Goal: Information Seeking & Learning: Learn about a topic

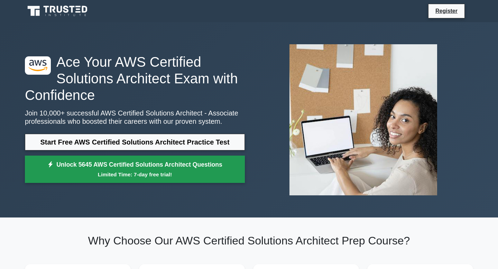
click at [138, 174] on small "Limited Time: 7-day free trial!" at bounding box center [135, 174] width 202 height 8
click at [135, 167] on link "Unlock 5645 AWS Certified Solutions Architect Questions Limited Time: 7-day fre…" at bounding box center [135, 169] width 220 height 28
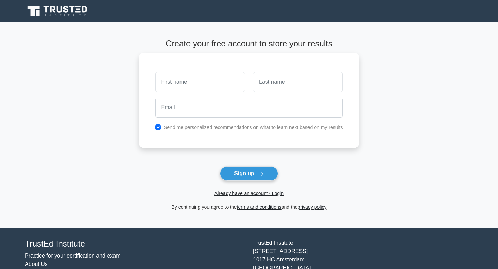
click at [212, 76] on input "text" at bounding box center [199, 82] width 89 height 20
type input "kenry"
click at [271, 90] on input "text" at bounding box center [297, 82] width 89 height 20
type input "sanchez"
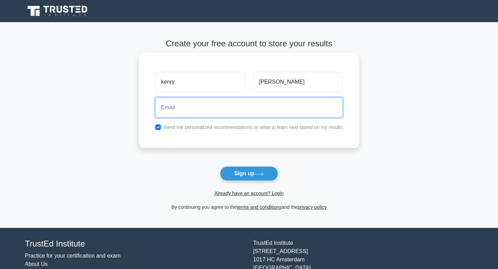
click at [267, 109] on input "email" at bounding box center [249, 107] width 188 height 20
type input "kenrysanchez65@gmail.com"
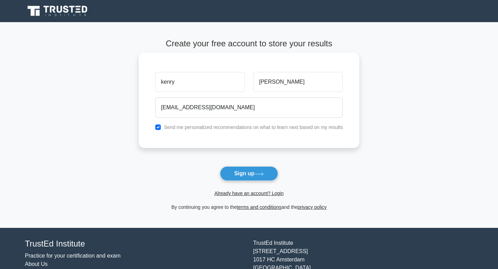
click at [200, 128] on label "Send me personalized recommendations on what to learn next based on my results" at bounding box center [253, 127] width 179 height 6
click at [153, 127] on div "Send me personalized recommendations on what to learn next based on my results" at bounding box center [249, 127] width 196 height 8
click at [157, 127] on input "checkbox" at bounding box center [158, 127] width 6 height 6
checkbox input "false"
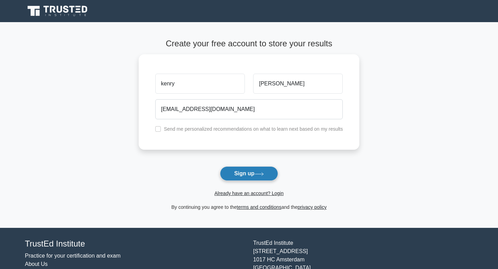
click at [247, 174] on button "Sign up" at bounding box center [249, 173] width 58 height 15
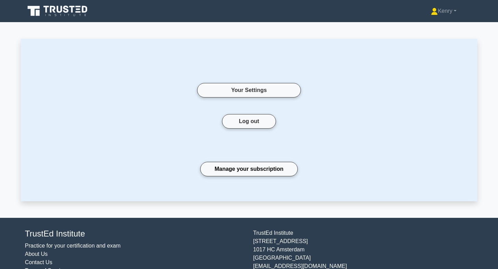
click at [246, 178] on div "Your Settings Log out Manage your subscription" at bounding box center [248, 120] width 423 height 118
click at [251, 165] on link "Manage your subscription" at bounding box center [248, 169] width 97 height 15
click at [453, 12] on link "Kenry" at bounding box center [443, 11] width 59 height 14
click at [425, 90] on div "Your Settings" at bounding box center [248, 90] width 415 height 48
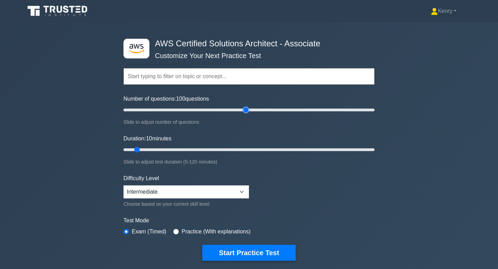
drag, startPoint x: 131, startPoint y: 112, endPoint x: 246, endPoint y: 111, distance: 114.7
type input "100"
click at [246, 111] on input "Number of questions: 100 questions" at bounding box center [248, 110] width 251 height 8
click at [159, 191] on select "Beginner Intermediate Expert" at bounding box center [185, 191] width 125 height 13
click at [123, 185] on select "Beginner Intermediate Expert" at bounding box center [185, 191] width 125 height 13
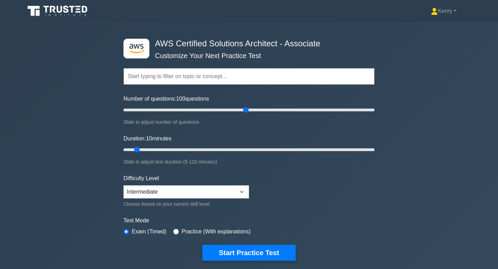
click at [179, 232] on div "Practice (With explanations)" at bounding box center [211, 231] width 77 height 8
click at [176, 231] on input "radio" at bounding box center [176, 232] width 6 height 6
radio input "true"
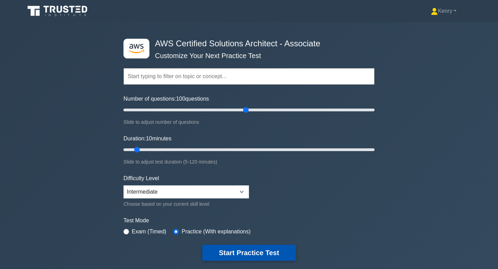
click at [242, 252] on button "Start Practice Test" at bounding box center [248, 253] width 93 height 16
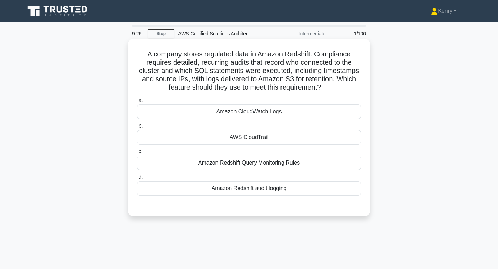
click at [246, 140] on div "AWS CloudTrail" at bounding box center [249, 137] width 224 height 15
click at [137, 128] on input "b. AWS CloudTrail" at bounding box center [137, 126] width 0 height 4
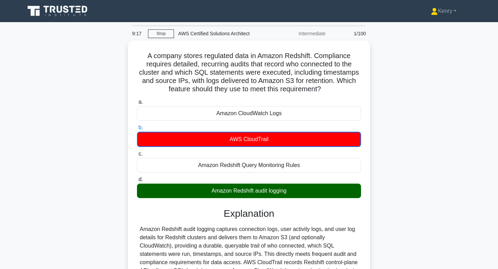
click at [159, 39] on div "9:17 Stop AWS Certified Solutions Architect Intermediate 1/100" at bounding box center [249, 34] width 242 height 14
click at [154, 32] on link "Stop" at bounding box center [161, 33] width 26 height 9
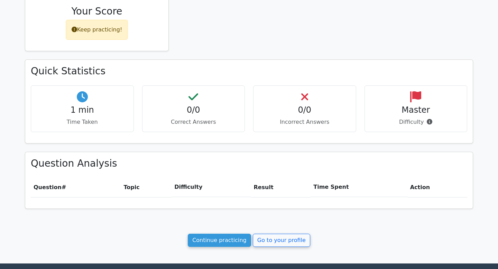
scroll to position [159, 0]
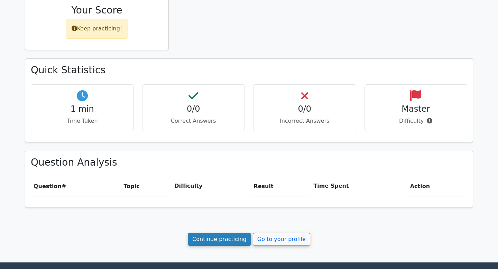
click at [232, 238] on link "Continue practicing" at bounding box center [219, 239] width 63 height 13
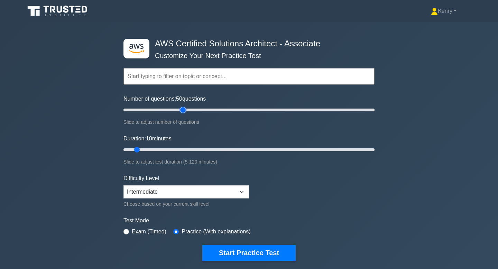
drag, startPoint x: 133, startPoint y: 111, endPoint x: 181, endPoint y: 110, distance: 48.4
type input "50"
click at [181, 110] on input "Number of questions: 50 questions" at bounding box center [248, 110] width 251 height 8
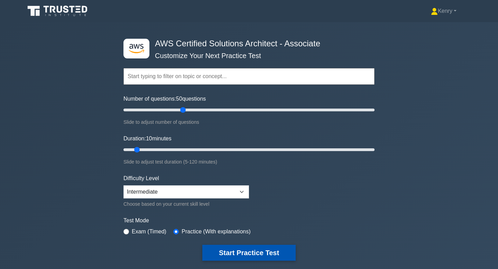
click at [241, 255] on button "Start Practice Test" at bounding box center [248, 253] width 93 height 16
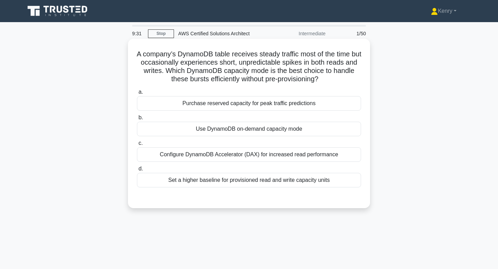
click at [239, 131] on div "Use DynamoDB on-demand capacity mode" at bounding box center [249, 129] width 224 height 15
click at [137, 120] on input "b. Use DynamoDB on-demand capacity mode" at bounding box center [137, 117] width 0 height 4
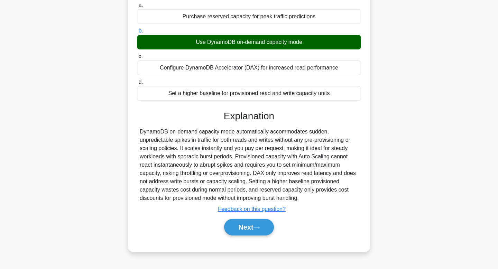
scroll to position [88, 0]
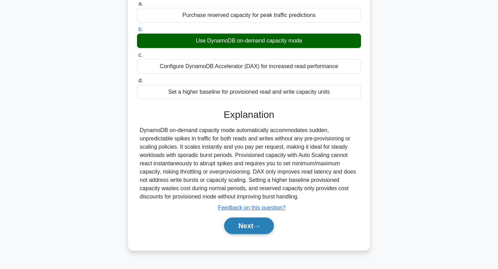
click at [243, 227] on button "Next" at bounding box center [248, 225] width 49 height 17
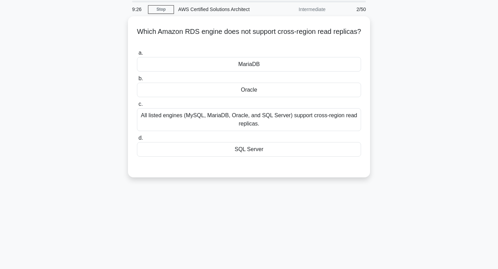
scroll to position [0, 0]
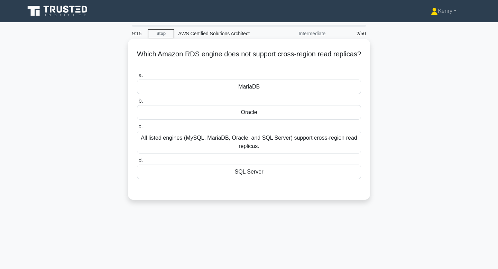
click at [232, 146] on div "All listed engines (MySQL, MariaDB, Oracle, and SQL Server) support cross-regio…" at bounding box center [249, 142] width 224 height 23
click at [137, 129] on input "c. All listed engines (MySQL, MariaDB, Oracle, and SQL Server) support cross-re…" at bounding box center [137, 126] width 0 height 4
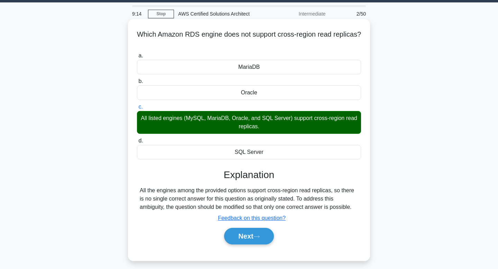
scroll to position [26, 0]
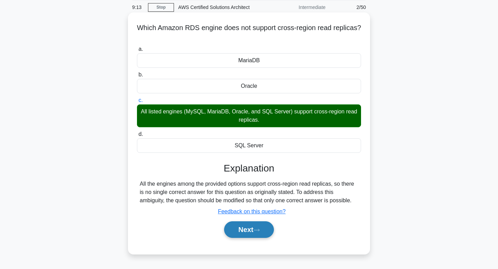
click at [253, 229] on button "Next" at bounding box center [248, 229] width 49 height 17
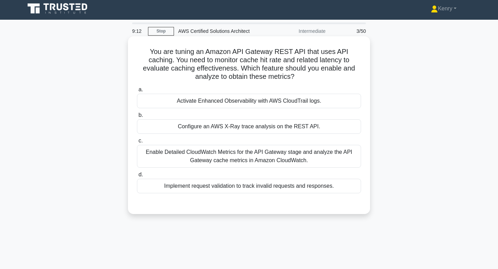
scroll to position [0, 0]
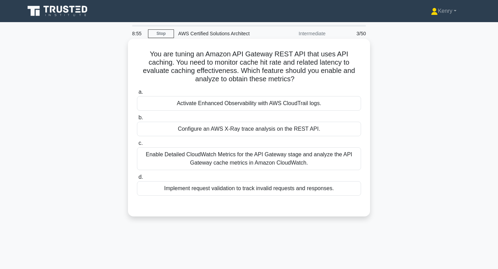
click at [239, 127] on div "Configure an AWS X-Ray trace analysis on the REST API." at bounding box center [249, 129] width 224 height 15
click at [137, 120] on input "b. Configure an AWS X-Ray trace analysis on the REST API." at bounding box center [137, 117] width 0 height 4
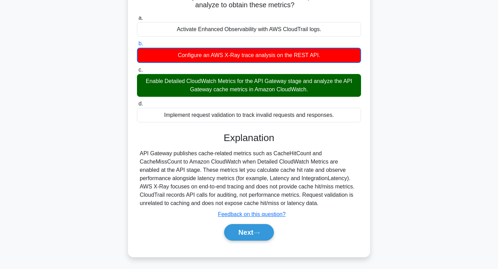
scroll to position [72, 0]
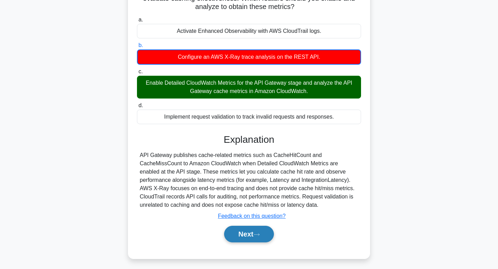
click at [240, 228] on button "Next" at bounding box center [248, 234] width 49 height 17
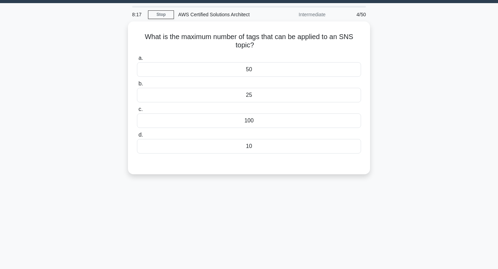
scroll to position [0, 0]
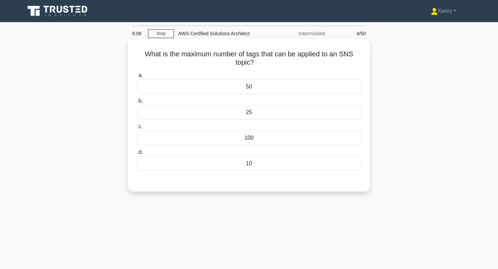
click at [255, 140] on div "100" at bounding box center [249, 138] width 224 height 15
click at [137, 129] on input "c. 100" at bounding box center [137, 126] width 0 height 4
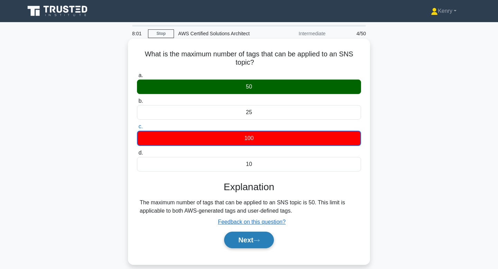
click at [235, 243] on button "Next" at bounding box center [248, 239] width 49 height 17
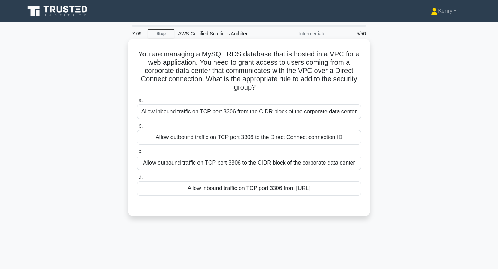
click at [259, 139] on div "Allow outbound traffic on TCP port 3306 to the Direct Connect connection ID" at bounding box center [249, 137] width 224 height 15
click at [137, 128] on input "b. Allow outbound traffic on TCP port 3306 to the Direct Connect connection ID" at bounding box center [137, 126] width 0 height 4
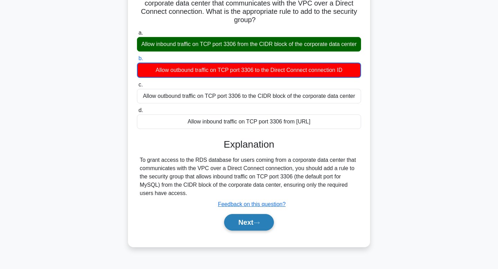
scroll to position [74, 0]
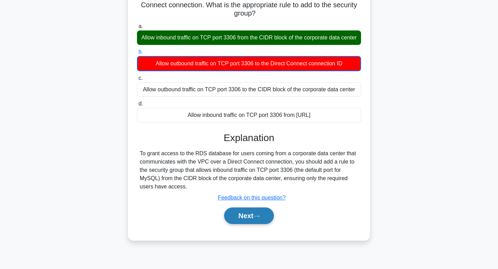
click at [252, 219] on button "Next" at bounding box center [248, 215] width 49 height 17
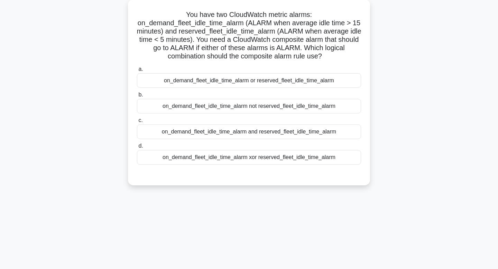
scroll to position [0, 0]
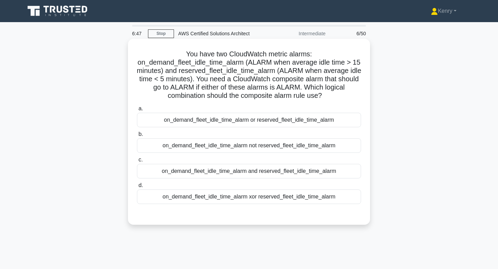
click at [183, 63] on h5 "You have two CloudWatch metric alarms: on_demand_fleet_idle_time_alarm (ALARM w…" at bounding box center [248, 75] width 225 height 50
click at [250, 174] on div "on_demand_fleet_idle_time_alarm and reserved_fleet_idle_time_alarm" at bounding box center [249, 171] width 224 height 15
click at [137, 162] on input "c. on_demand_fleet_idle_time_alarm and reserved_fleet_idle_time_alarm" at bounding box center [137, 160] width 0 height 4
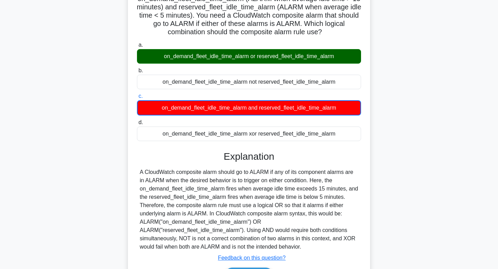
scroll to position [108, 0]
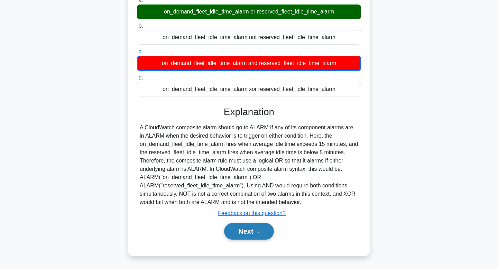
click at [246, 230] on button "Next" at bounding box center [248, 231] width 49 height 17
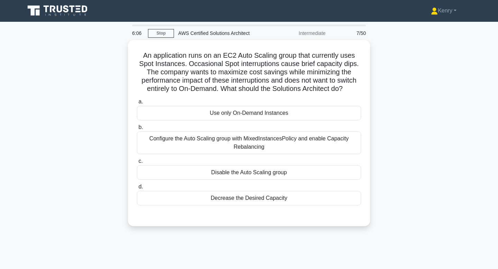
scroll to position [0, 0]
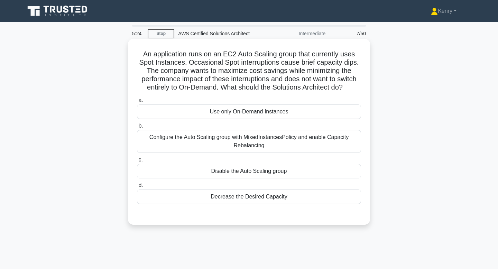
click at [263, 137] on div "Configure the Auto Scaling group with MixedInstancesPolicy and enable Capacity …" at bounding box center [249, 141] width 224 height 23
click at [137, 128] on input "b. Configure the Auto Scaling group with MixedInstancesPolicy and enable Capaci…" at bounding box center [137, 126] width 0 height 4
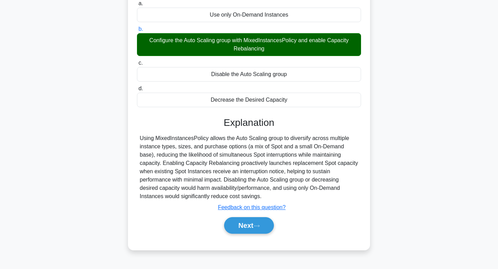
scroll to position [104, 0]
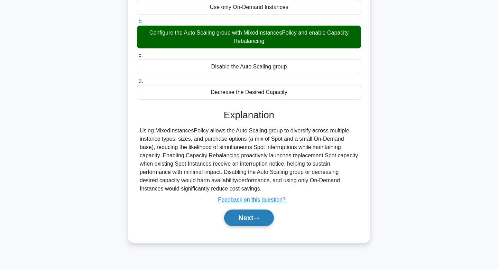
click at [250, 222] on button "Next" at bounding box center [248, 217] width 49 height 17
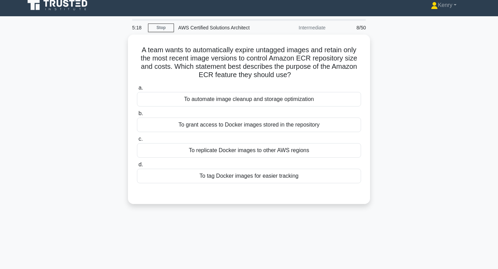
scroll to position [5, 0]
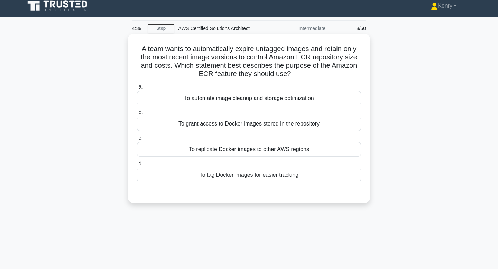
click at [244, 100] on div "To automate image cleanup and storage optimization" at bounding box center [249, 98] width 224 height 15
click at [137, 89] on input "a. To automate image cleanup and storage optimization" at bounding box center [137, 87] width 0 height 4
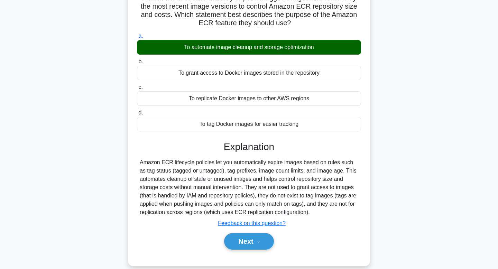
scroll to position [104, 0]
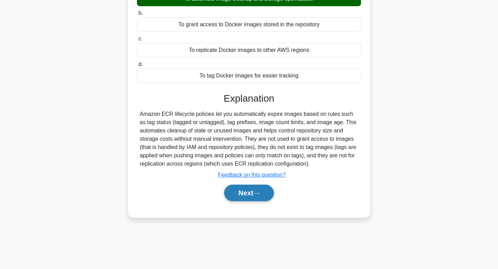
click at [243, 195] on button "Next" at bounding box center [248, 192] width 49 height 17
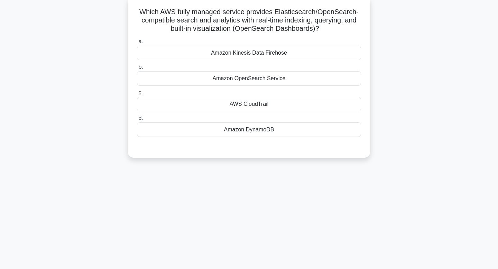
scroll to position [0, 0]
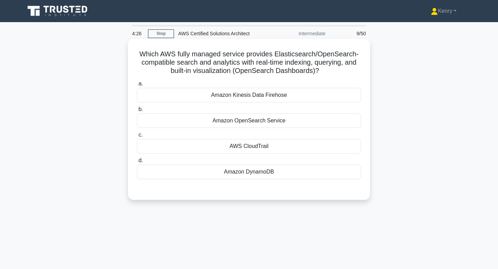
click at [249, 121] on div "Amazon OpenSearch Service" at bounding box center [249, 120] width 224 height 15
click at [137, 112] on input "b. Amazon OpenSearch Service" at bounding box center [137, 109] width 0 height 4
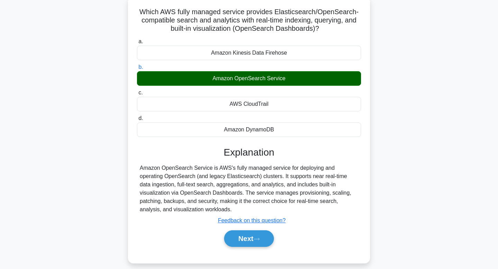
scroll to position [104, 0]
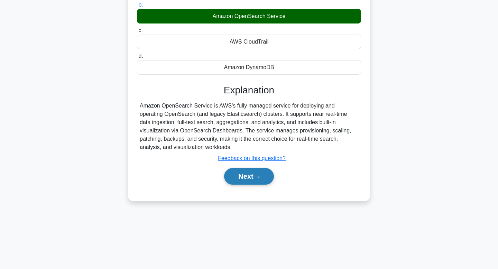
click at [241, 175] on button "Next" at bounding box center [248, 176] width 49 height 17
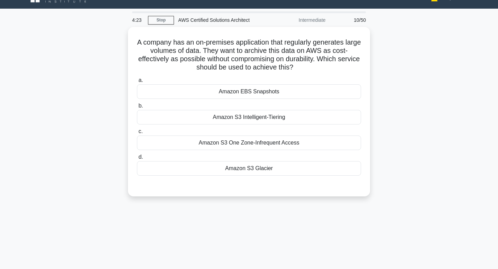
scroll to position [0, 0]
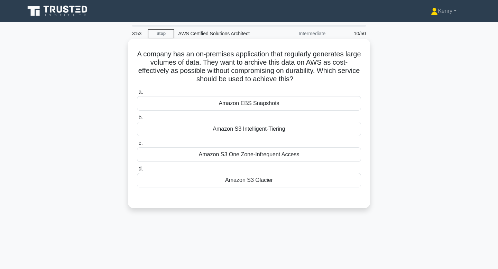
click at [277, 180] on div "Amazon S3 Glacier" at bounding box center [249, 180] width 224 height 15
click at [137, 171] on input "d. Amazon S3 Glacier" at bounding box center [137, 169] width 0 height 4
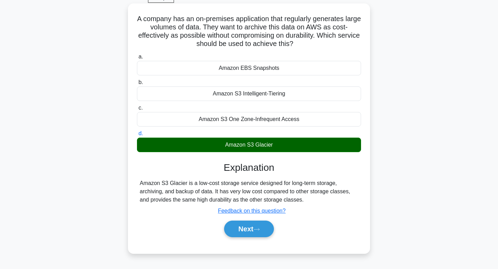
scroll to position [43, 0]
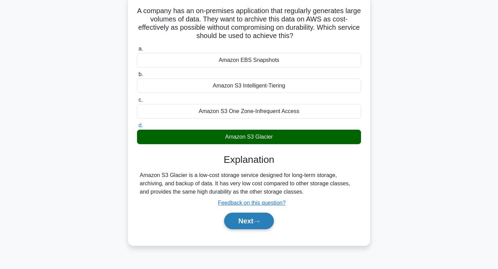
click at [258, 220] on icon at bounding box center [256, 221] width 6 height 4
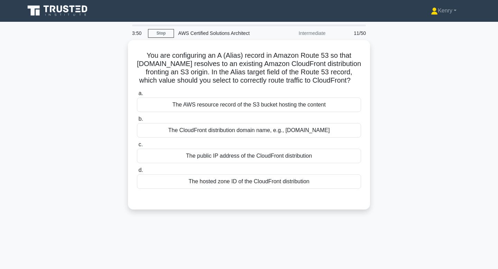
scroll to position [0, 0]
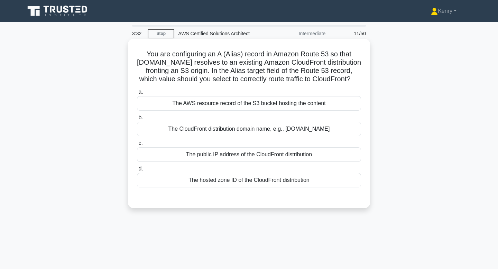
click at [247, 131] on div "The CloudFront distribution domain name, e.g., d1234.cloudfront.net" at bounding box center [249, 129] width 224 height 15
click at [137, 120] on input "b. The CloudFront distribution domain name, e.g., d1234.cloudfront.net" at bounding box center [137, 117] width 0 height 4
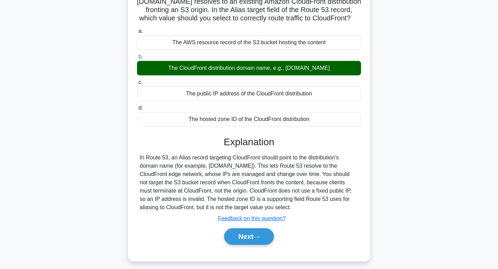
scroll to position [104, 0]
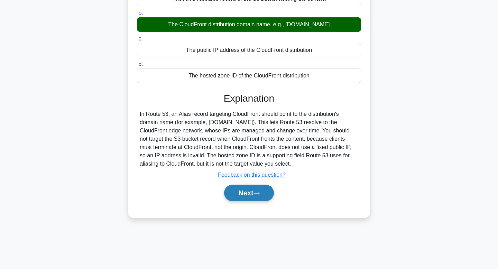
click at [250, 196] on button "Next" at bounding box center [248, 192] width 49 height 17
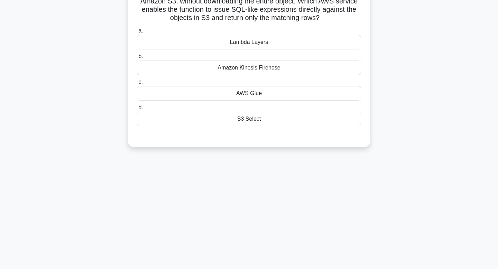
scroll to position [0, 0]
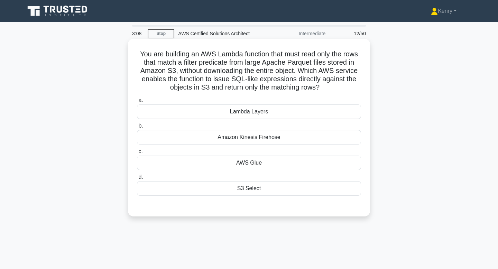
click at [257, 190] on div "S3 Select" at bounding box center [249, 188] width 224 height 15
click at [137, 179] on input "d. S3 Select" at bounding box center [137, 177] width 0 height 4
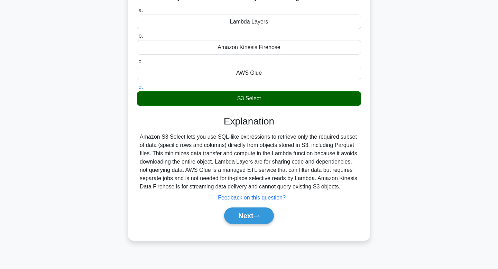
scroll to position [104, 0]
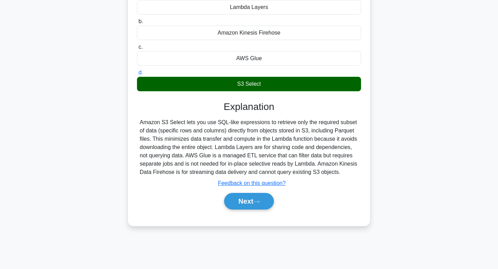
click at [238, 213] on div "a. Lambda Layers b. Amazon Kinesis Firehose c. d." at bounding box center [248, 103] width 225 height 227
click at [249, 202] on button "Next" at bounding box center [248, 201] width 49 height 17
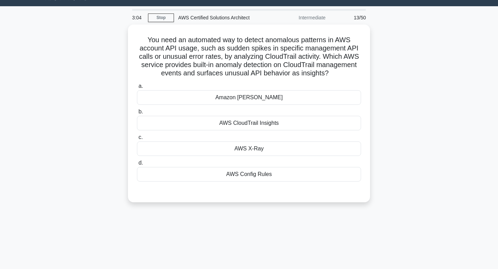
scroll to position [16, 0]
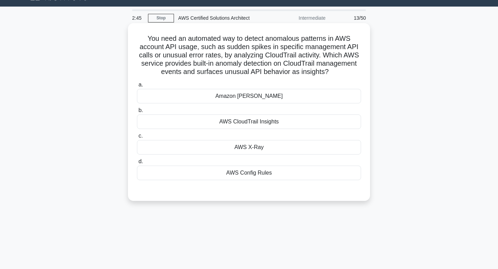
click at [267, 119] on div "AWS CloudTrail Insights" at bounding box center [249, 121] width 224 height 15
click at [137, 113] on input "b. AWS CloudTrail Insights" at bounding box center [137, 110] width 0 height 4
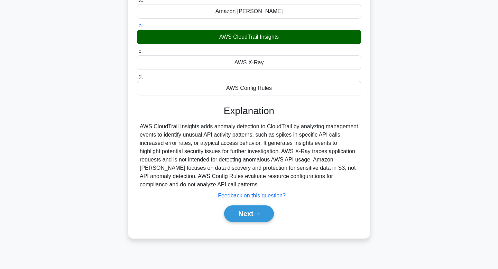
scroll to position [104, 0]
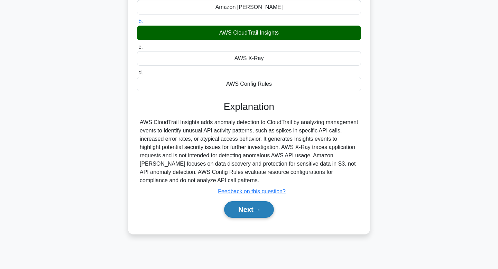
click at [240, 216] on button "Next" at bounding box center [248, 209] width 49 height 17
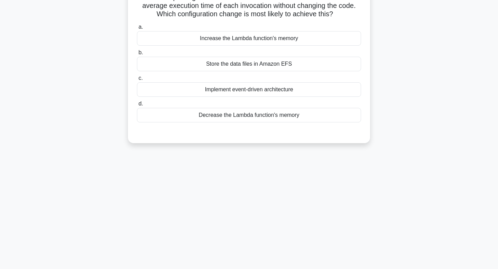
scroll to position [0, 0]
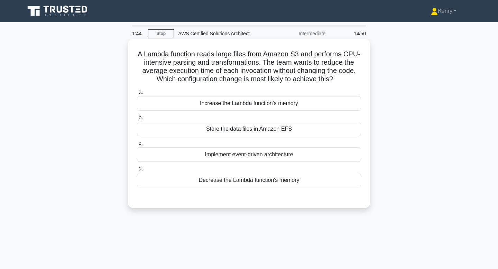
click at [261, 157] on div "Implement event-driven architecture" at bounding box center [249, 154] width 224 height 15
click at [137, 145] on input "c. Implement event-driven architecture" at bounding box center [137, 143] width 0 height 4
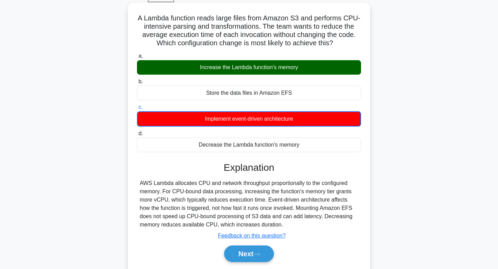
scroll to position [39, 0]
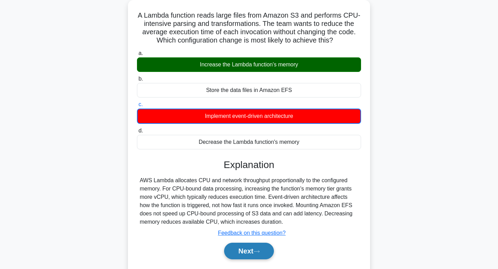
click at [242, 253] on button "Next" at bounding box center [248, 251] width 49 height 17
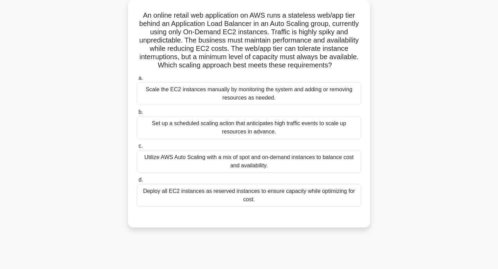
scroll to position [0, 0]
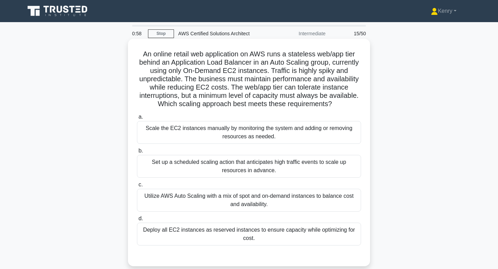
click at [273, 206] on div "Utilize AWS Auto Scaling with a mix of spot and on-demand instances to balance …" at bounding box center [249, 200] width 224 height 23
click at [137, 187] on input "c. Utilize AWS Auto Scaling with a mix of spot and on-demand instances to balan…" at bounding box center [137, 184] width 0 height 4
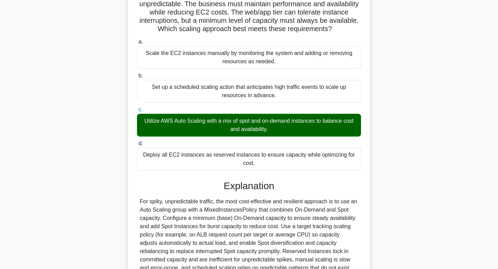
scroll to position [141, 0]
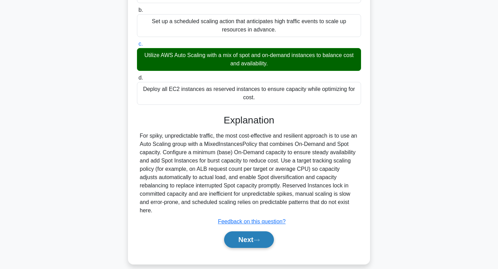
click at [243, 231] on button "Next" at bounding box center [248, 239] width 49 height 17
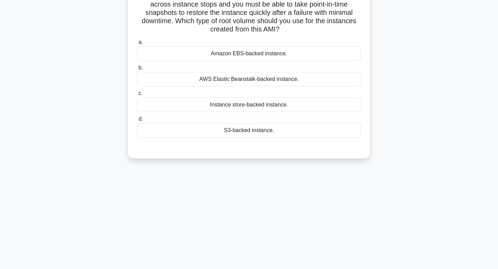
scroll to position [0, 0]
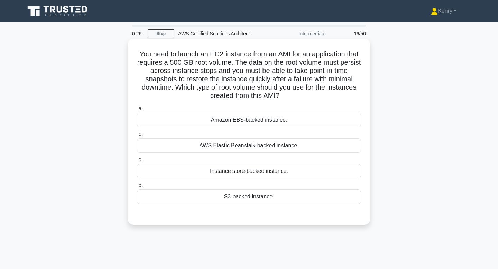
click at [259, 148] on div "AWS Elastic Beanstalk-backed instance." at bounding box center [249, 145] width 224 height 15
click at [137, 136] on input "b. AWS Elastic Beanstalk-backed instance." at bounding box center [137, 134] width 0 height 4
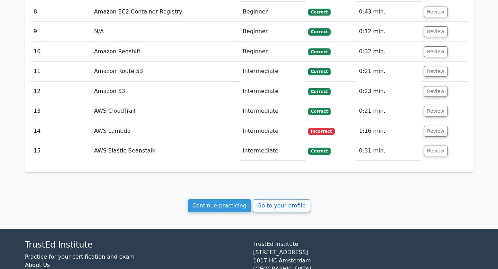
scroll to position [1006, 0]
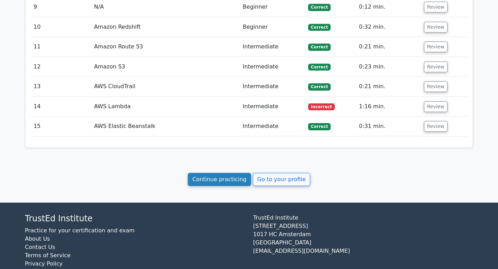
click at [230, 173] on link "Continue practicing" at bounding box center [219, 179] width 63 height 13
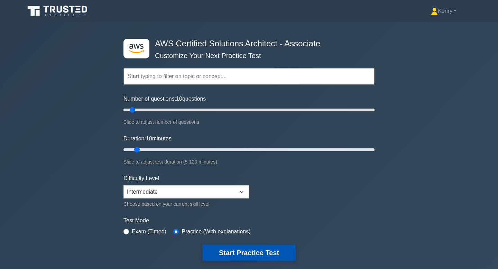
click at [239, 249] on button "Start Practice Test" at bounding box center [248, 253] width 93 height 16
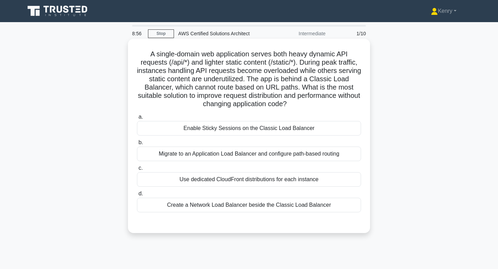
click at [246, 155] on div "Migrate to an Application Load Balancer and configure path-based routing" at bounding box center [249, 153] width 224 height 15
click at [137, 145] on input "b. Migrate to an Application Load Balancer and configure path-based routing" at bounding box center [137, 142] width 0 height 4
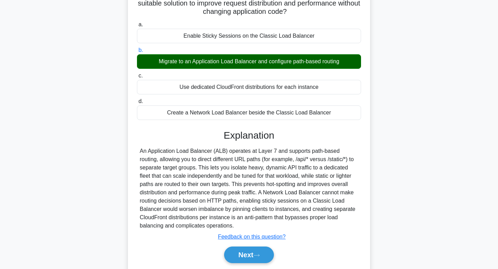
scroll to position [93, 0]
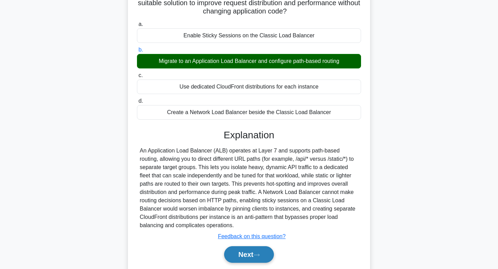
click at [243, 256] on button "Next" at bounding box center [248, 254] width 49 height 17
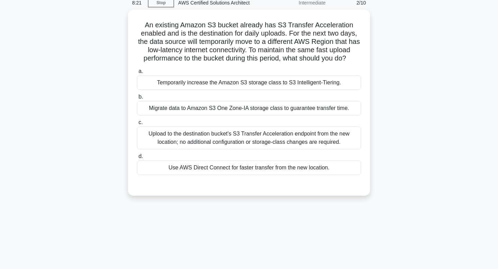
scroll to position [0, 0]
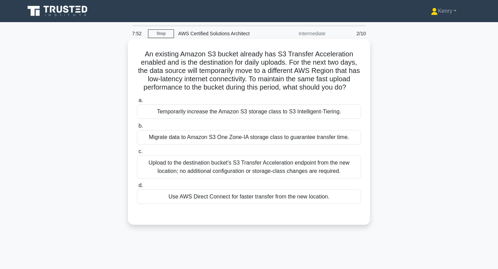
click at [281, 165] on div "Upload to the destination bucket's S3 Transfer Acceleration endpoint from the n…" at bounding box center [249, 166] width 224 height 23
click at [137, 154] on input "c. Upload to the destination bucket's S3 Transfer Acceleration endpoint from th…" at bounding box center [137, 151] width 0 height 4
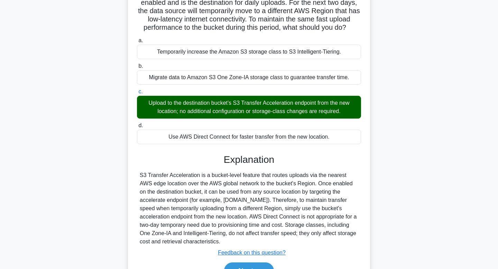
scroll to position [104, 0]
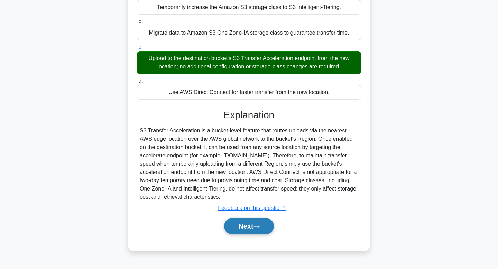
click at [250, 229] on button "Next" at bounding box center [248, 226] width 49 height 17
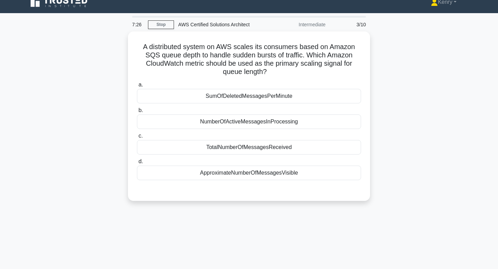
scroll to position [0, 0]
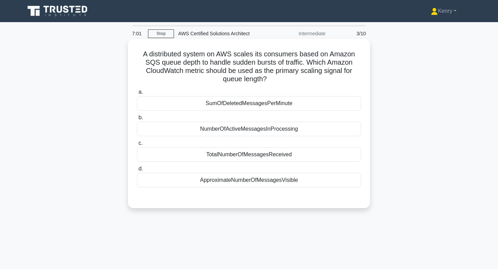
click at [230, 182] on div "ApproximateNumberOfMessagesVisible" at bounding box center [249, 180] width 224 height 15
click at [137, 171] on input "d. ApproximateNumberOfMessagesVisible" at bounding box center [137, 169] width 0 height 4
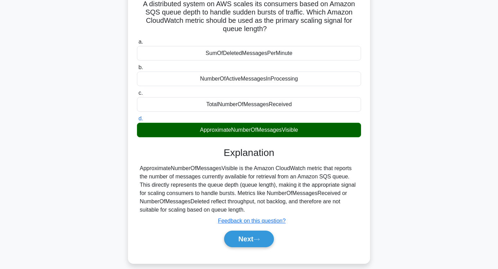
scroll to position [56, 0]
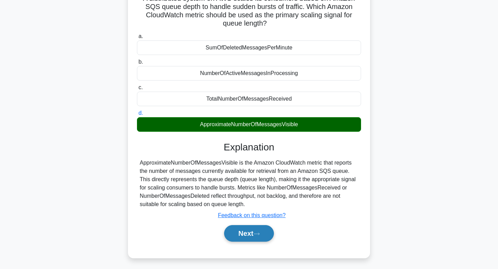
click at [249, 227] on button "Next" at bounding box center [248, 233] width 49 height 17
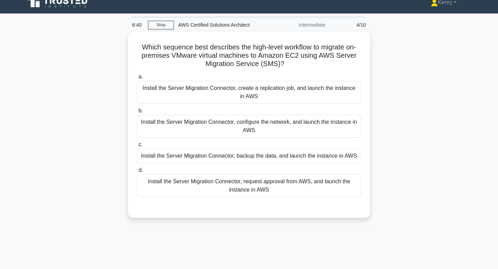
scroll to position [0, 0]
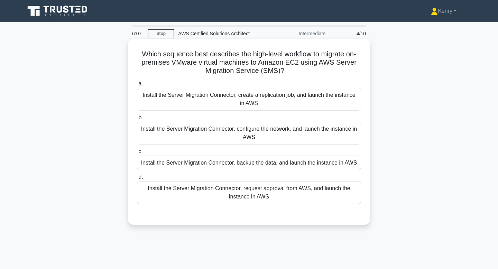
click at [258, 141] on div "Install the Server Migration Connector, configure the network, and launch the i…" at bounding box center [249, 133] width 224 height 23
click at [137, 120] on input "b. Install the Server Migration Connector, configure the network, and launch th…" at bounding box center [137, 117] width 0 height 4
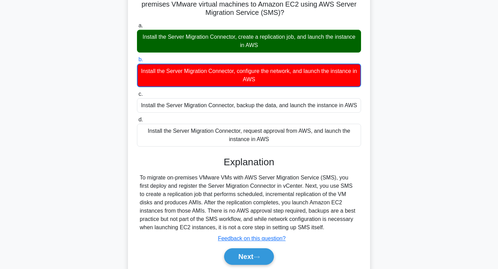
scroll to position [104, 0]
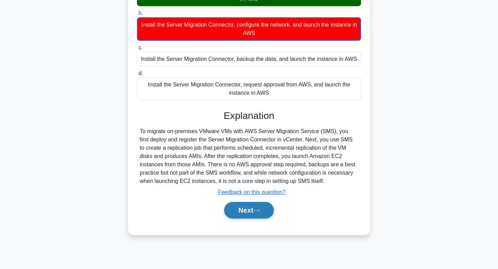
click at [244, 206] on button "Next" at bounding box center [248, 210] width 49 height 17
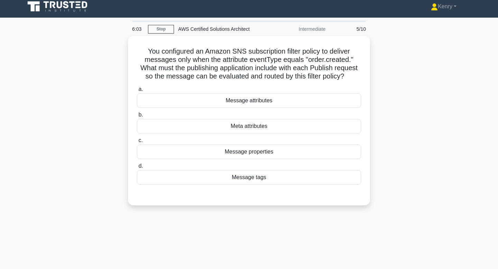
scroll to position [0, 0]
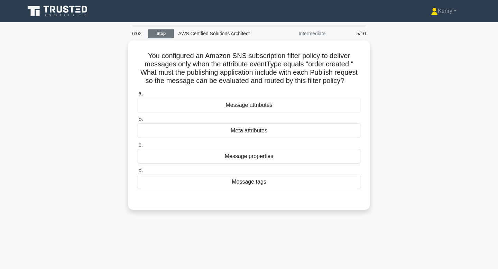
click at [162, 36] on link "Stop" at bounding box center [161, 33] width 26 height 9
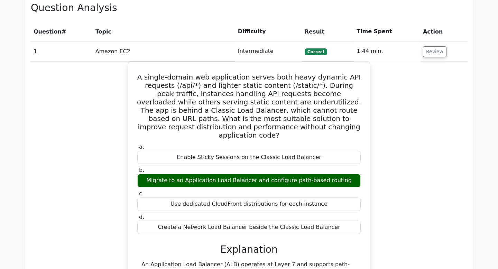
scroll to position [311, 0]
